Goal: Information Seeking & Learning: Learn about a topic

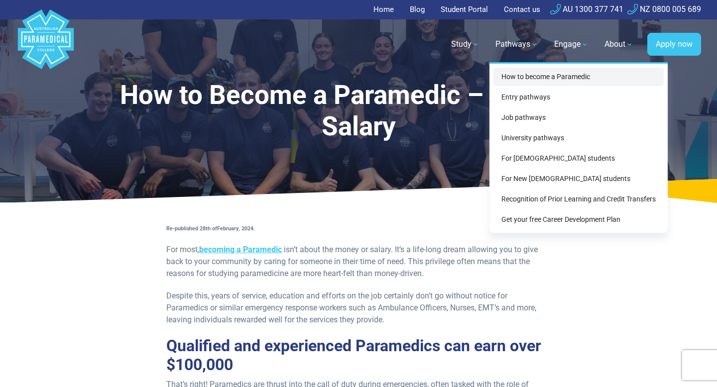
click at [522, 75] on link "How to become a Paramedic" at bounding box center [578, 77] width 170 height 18
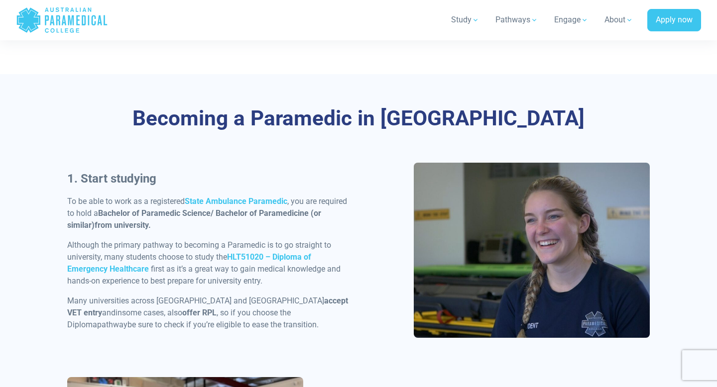
scroll to position [410, 0]
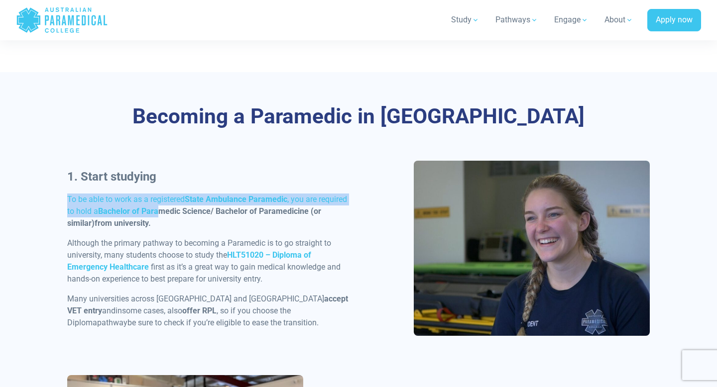
drag, startPoint x: 63, startPoint y: 200, endPoint x: 162, endPoint y: 208, distance: 99.3
click at [162, 208] on div "1. Start studying To be able to work as a registered State Ambulance Paramedic …" at bounding box center [209, 252] width 297 height 169
click at [162, 208] on strong "Bachelor of Paramedic Science/ Bachelor of Paramedicine (or similar)" at bounding box center [194, 217] width 254 height 21
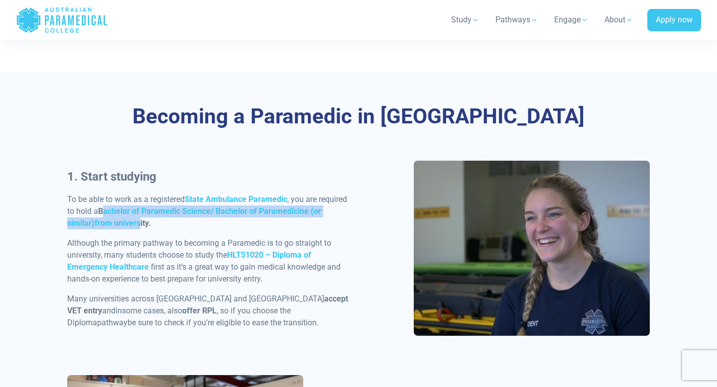
drag, startPoint x: 105, startPoint y: 213, endPoint x: 112, endPoint y: 220, distance: 9.9
click at [112, 220] on p "To be able to work as a registered State Ambulance Paramedic , you are required…" at bounding box center [209, 212] width 285 height 36
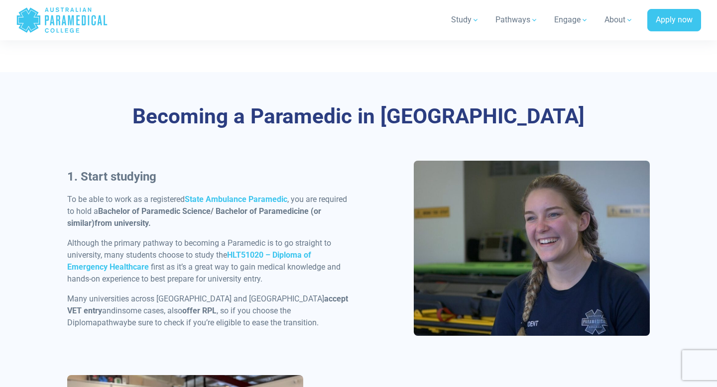
click at [129, 228] on p "To be able to work as a registered State Ambulance Paramedic , you are required…" at bounding box center [209, 212] width 285 height 36
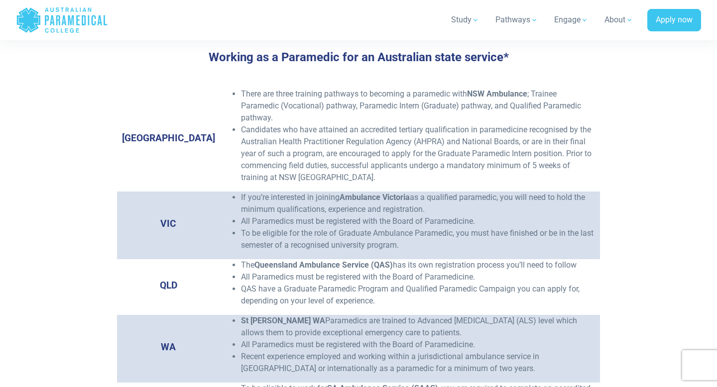
scroll to position [1515, 0]
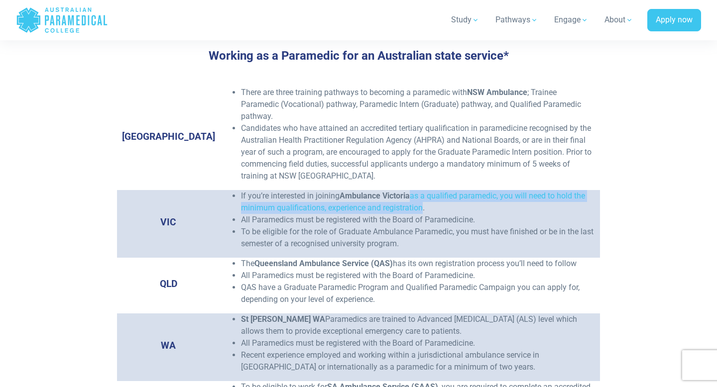
drag, startPoint x: 389, startPoint y: 189, endPoint x: 397, endPoint y: 197, distance: 11.3
click at [397, 197] on li "If you’re interested in joining Ambulance Victoria as a qualified paramedic, yo…" at bounding box center [418, 202] width 354 height 24
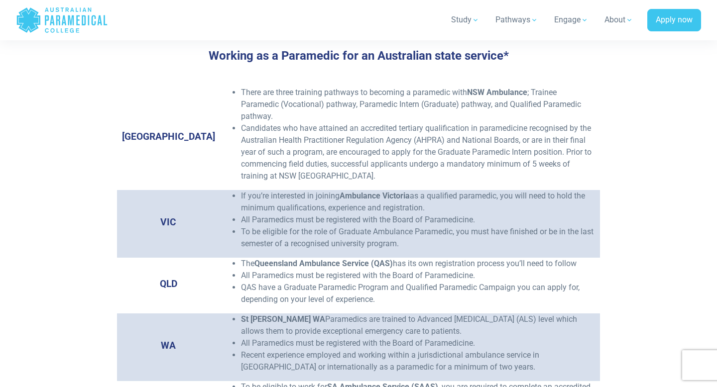
drag, startPoint x: 460, startPoint y: 211, endPoint x: 184, endPoint y: 211, distance: 276.8
click at [184, 211] on tr "VIC If you’re interested in joining Ambulance Victoria as a qualified paramedic…" at bounding box center [358, 224] width 483 height 68
click at [248, 226] on li "To be eligible for the role of Graduate Ambulance Paramedic, you must have fini…" at bounding box center [418, 238] width 354 height 24
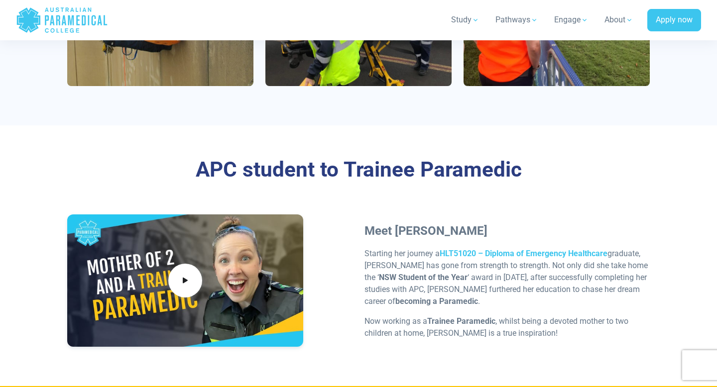
scroll to position [2902, 0]
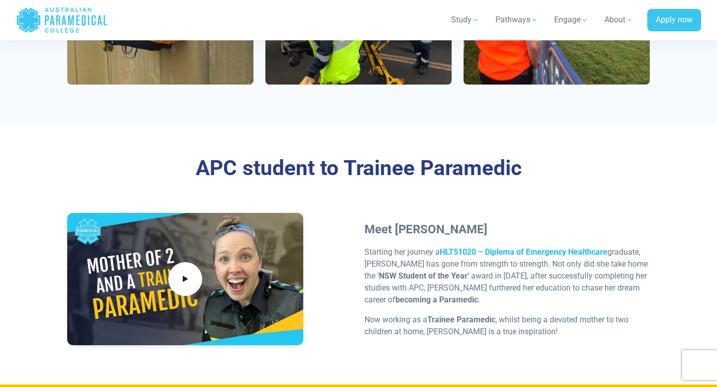
click at [479, 247] on strong "HLT51020 – Diploma of Emergency Healthcare" at bounding box center [524, 251] width 168 height 9
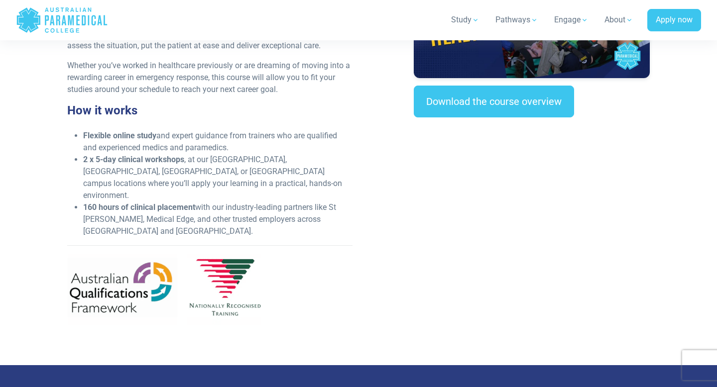
scroll to position [394, 0]
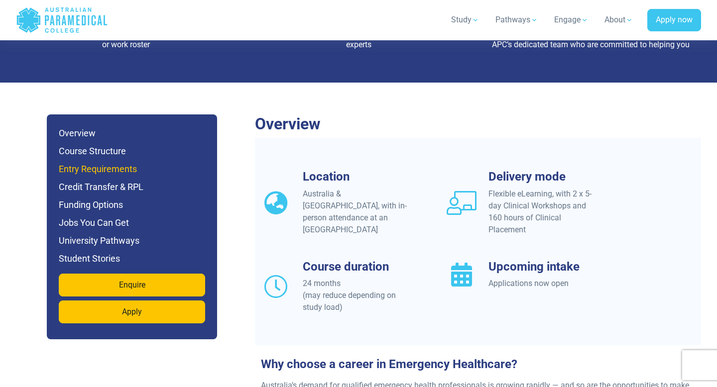
click at [99, 162] on h6 "Entry Requirements" at bounding box center [132, 169] width 146 height 14
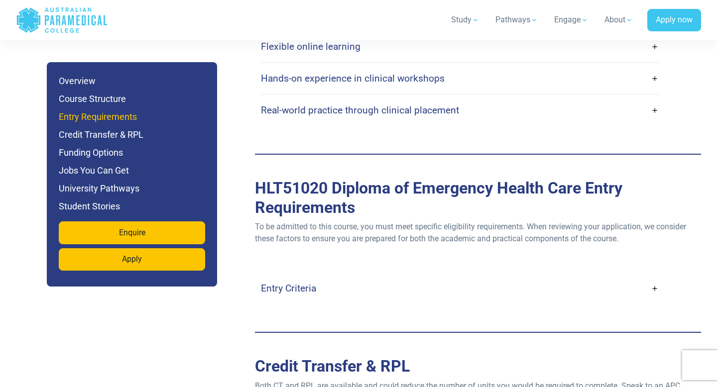
scroll to position [2699, 0]
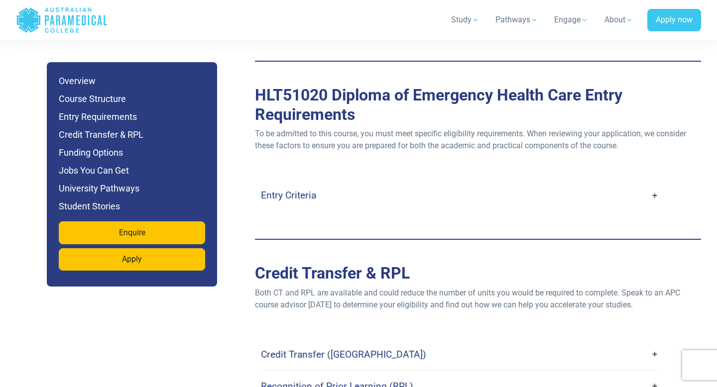
click at [281, 190] on h4 "Entry Criteria" at bounding box center [288, 195] width 55 height 11
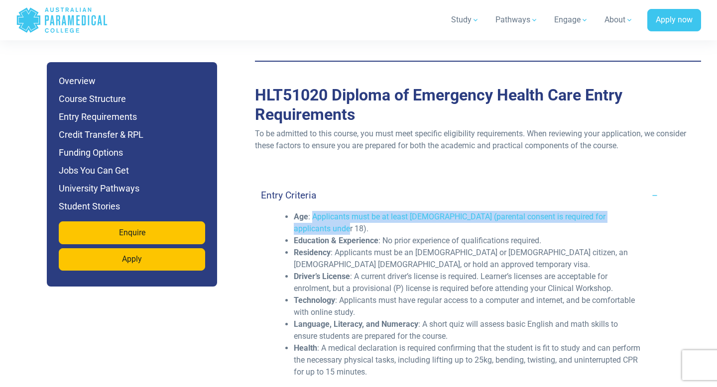
drag, startPoint x: 312, startPoint y: 178, endPoint x: 368, endPoint y: 190, distance: 58.1
click at [367, 211] on li "Age : Applicants must be at least 16 years old (parental consent is required fo…" at bounding box center [468, 223] width 348 height 24
click at [368, 211] on li "Age : Applicants must be at least 16 years old (parental consent is required fo…" at bounding box center [468, 223] width 348 height 24
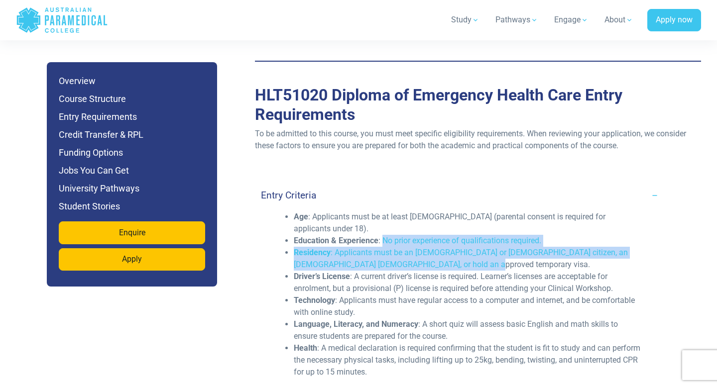
drag, startPoint x: 383, startPoint y: 210, endPoint x: 458, endPoint y: 225, distance: 76.5
click at [458, 225] on ul "Age : Applicants must be at least 16 years old (parental consent is required fo…" at bounding box center [460, 294] width 364 height 167
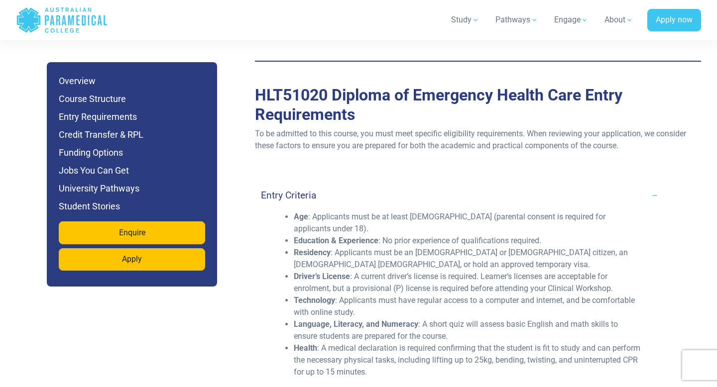
click at [412, 271] on li "Driver’s License : A current driver’s license is required. Learner’s licenses a…" at bounding box center [468, 283] width 348 height 24
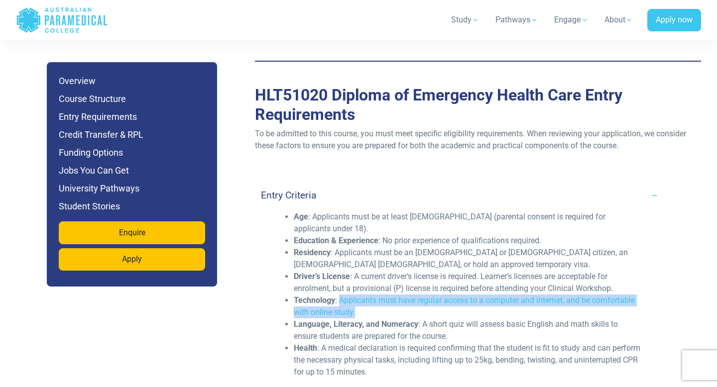
drag, startPoint x: 340, startPoint y: 263, endPoint x: 361, endPoint y: 276, distance: 24.6
click at [361, 295] on li "Technology : Applicants must have regular access to a computer and internet, an…" at bounding box center [468, 307] width 348 height 24
click at [362, 295] on li "Technology : Applicants must have regular access to a computer and internet, an…" at bounding box center [468, 307] width 348 height 24
drag, startPoint x: 359, startPoint y: 274, endPoint x: 360, endPoint y: 267, distance: 7.0
click at [359, 295] on li "Technology : Applicants must have regular access to a computer and internet, an…" at bounding box center [468, 307] width 348 height 24
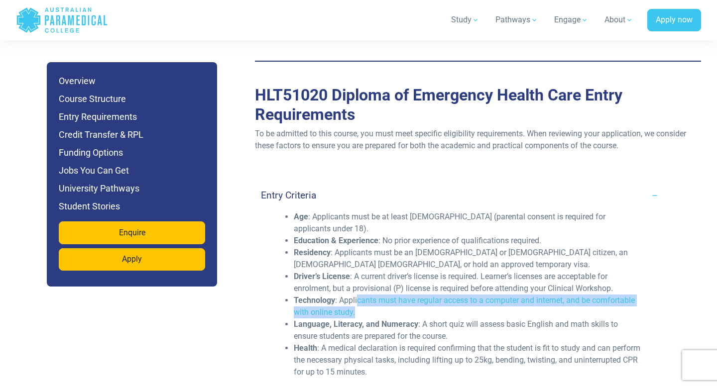
click at [360, 295] on li "Technology : Applicants must have regular access to a computer and internet, an…" at bounding box center [468, 307] width 348 height 24
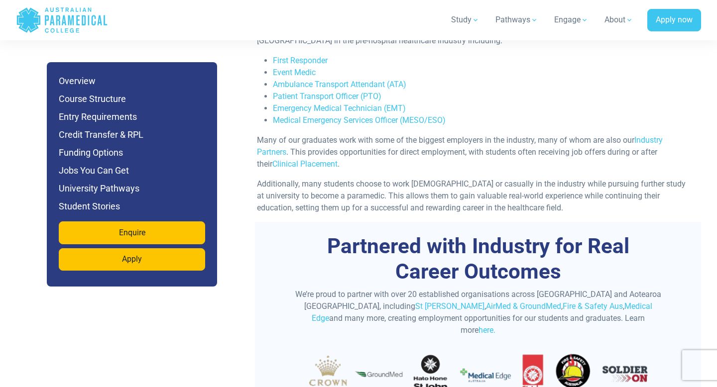
scroll to position [3764, 0]
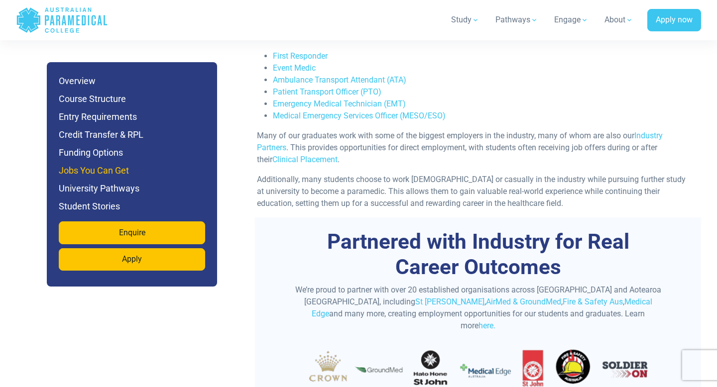
click at [94, 173] on h6 "Jobs You Can Get" at bounding box center [132, 171] width 146 height 14
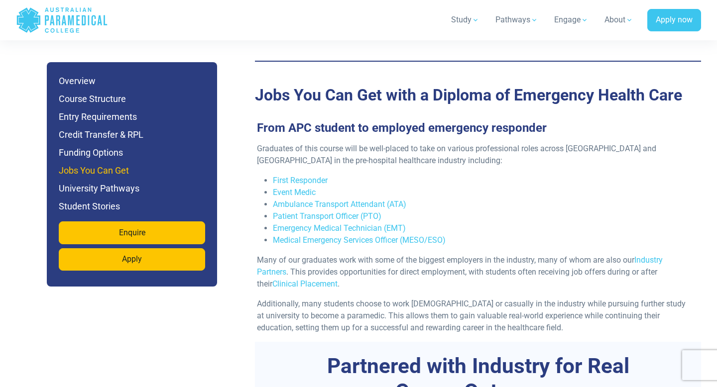
scroll to position [3640, 0]
click at [291, 176] on link "First Responder" at bounding box center [300, 180] width 55 height 9
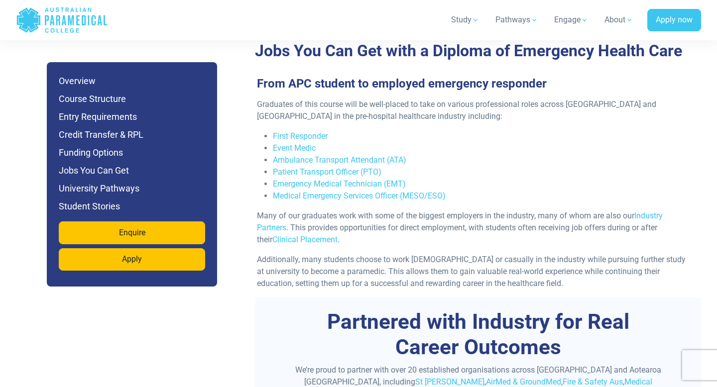
scroll to position [3693, 0]
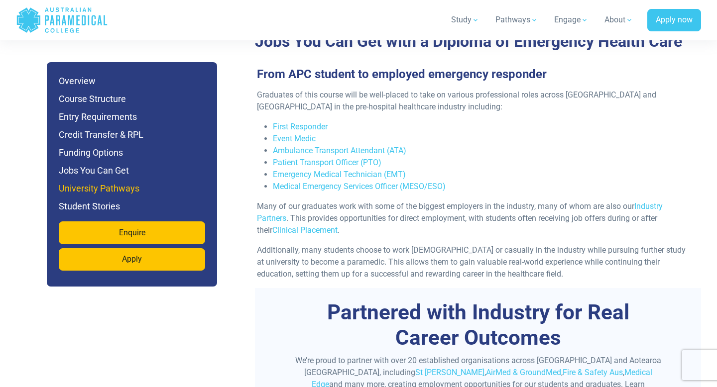
click at [127, 183] on h6 "University Pathways" at bounding box center [132, 189] width 146 height 14
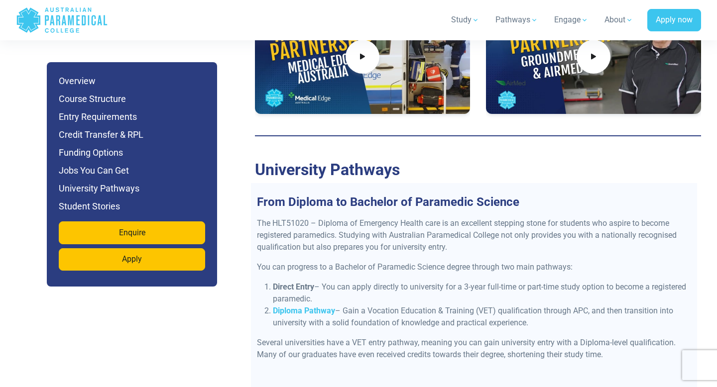
scroll to position [4313, 0]
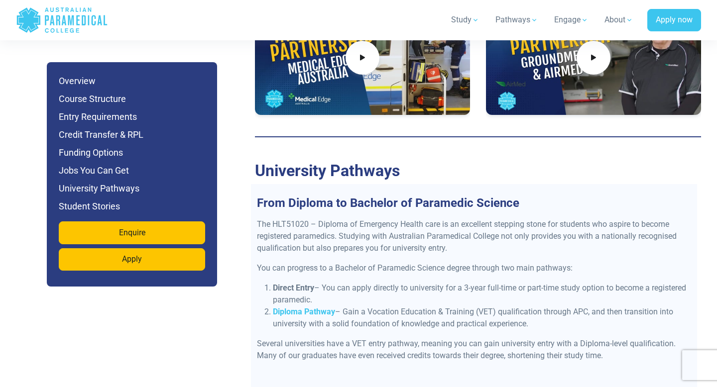
drag, startPoint x: 346, startPoint y: 235, endPoint x: 347, endPoint y: 245, distance: 10.0
click at [347, 282] on li "Direct Entry – You can apply directly to university for a 3-year full-time or p…" at bounding box center [482, 294] width 418 height 24
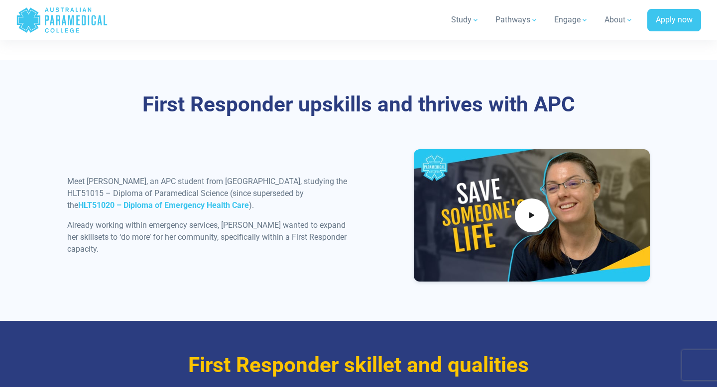
scroll to position [1195, 0]
